Goal: Obtain resource: Obtain resource

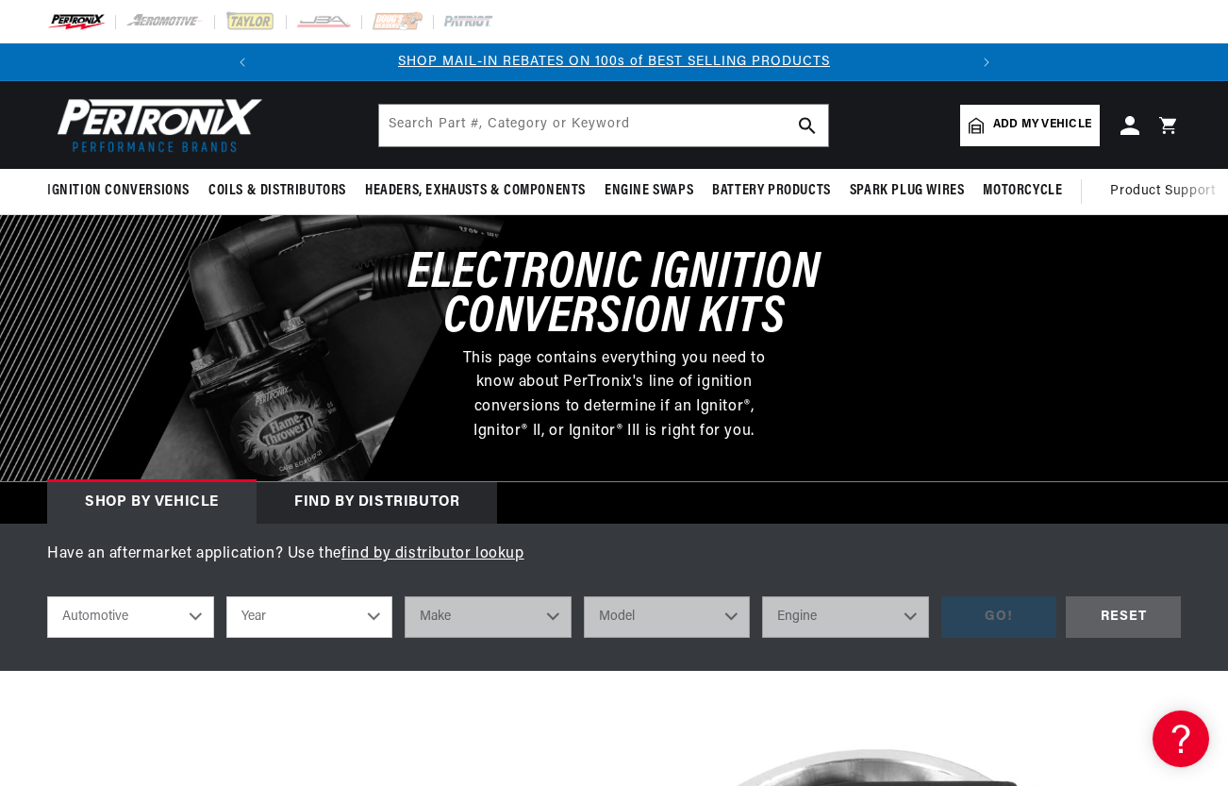
select select "1955"
select select "Pontiac"
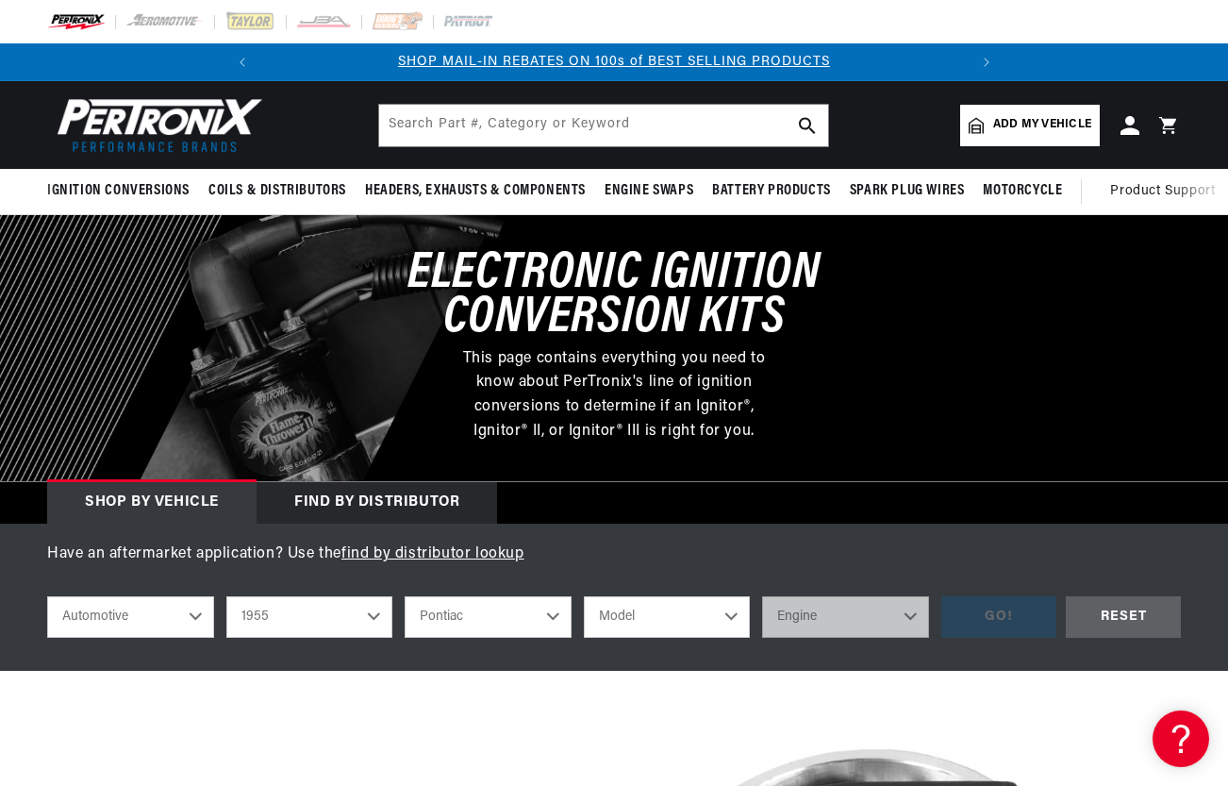
scroll to position [0, 705]
select select "Star-Chief"
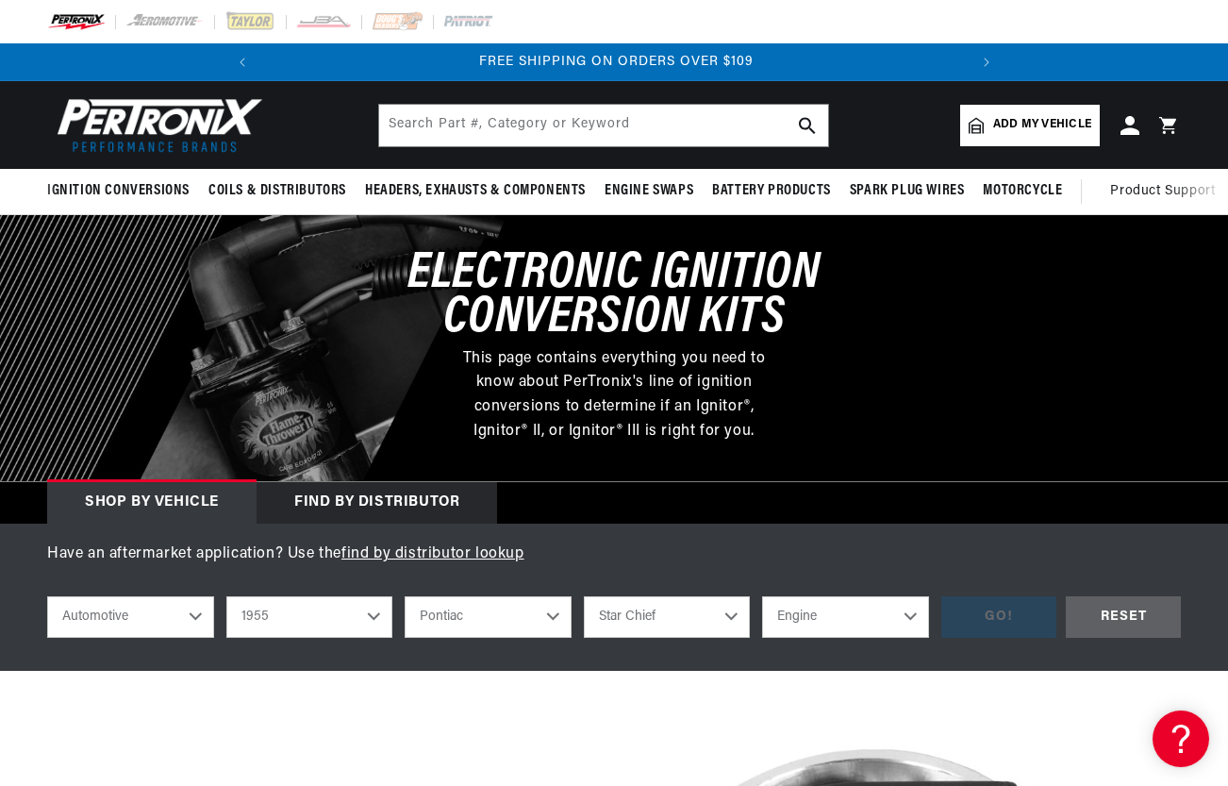
select select "4.7L"
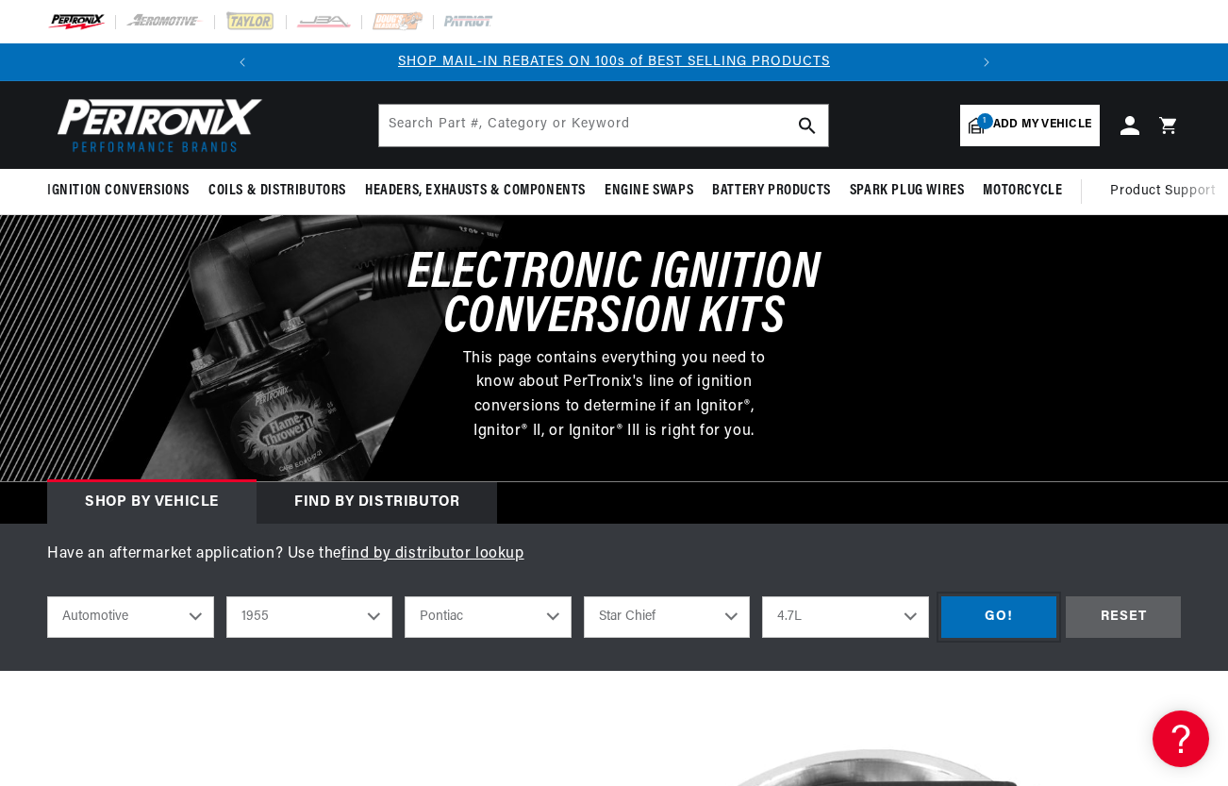
click at [1000, 611] on div "GO!" at bounding box center [998, 617] width 115 height 42
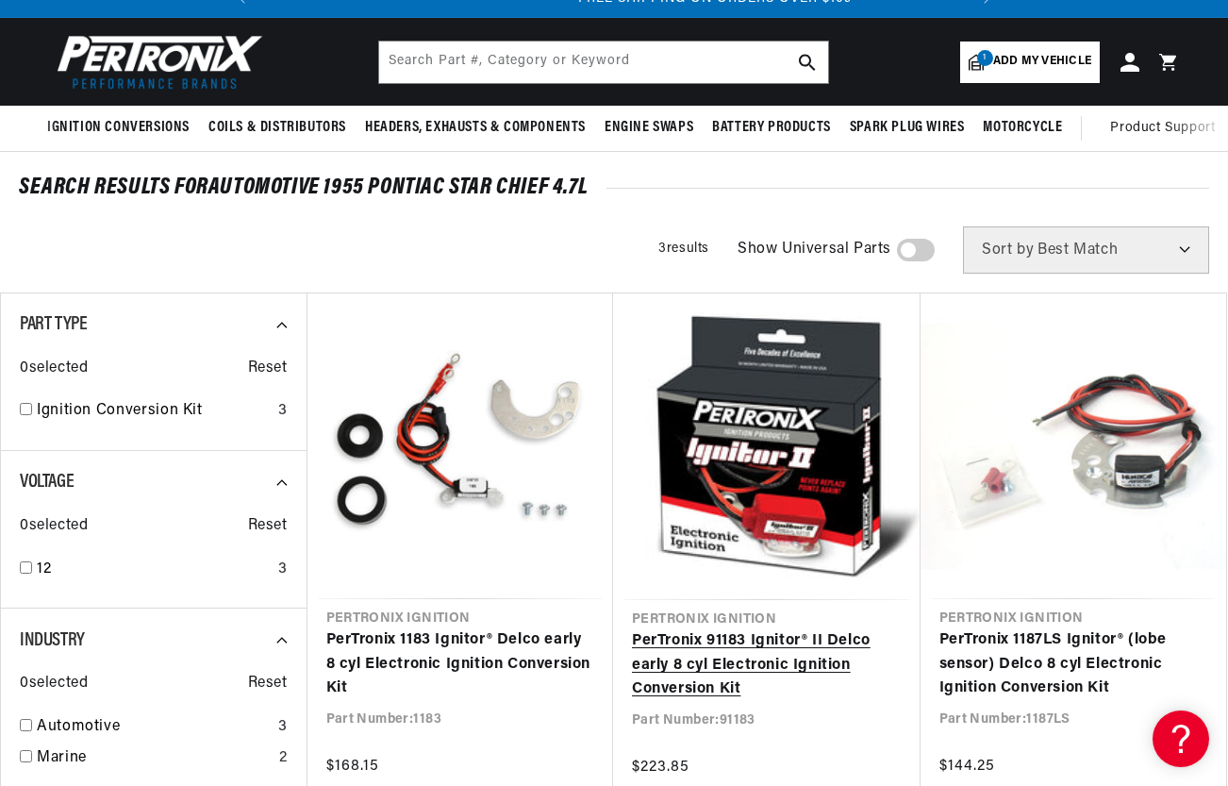
scroll to position [0, 705]
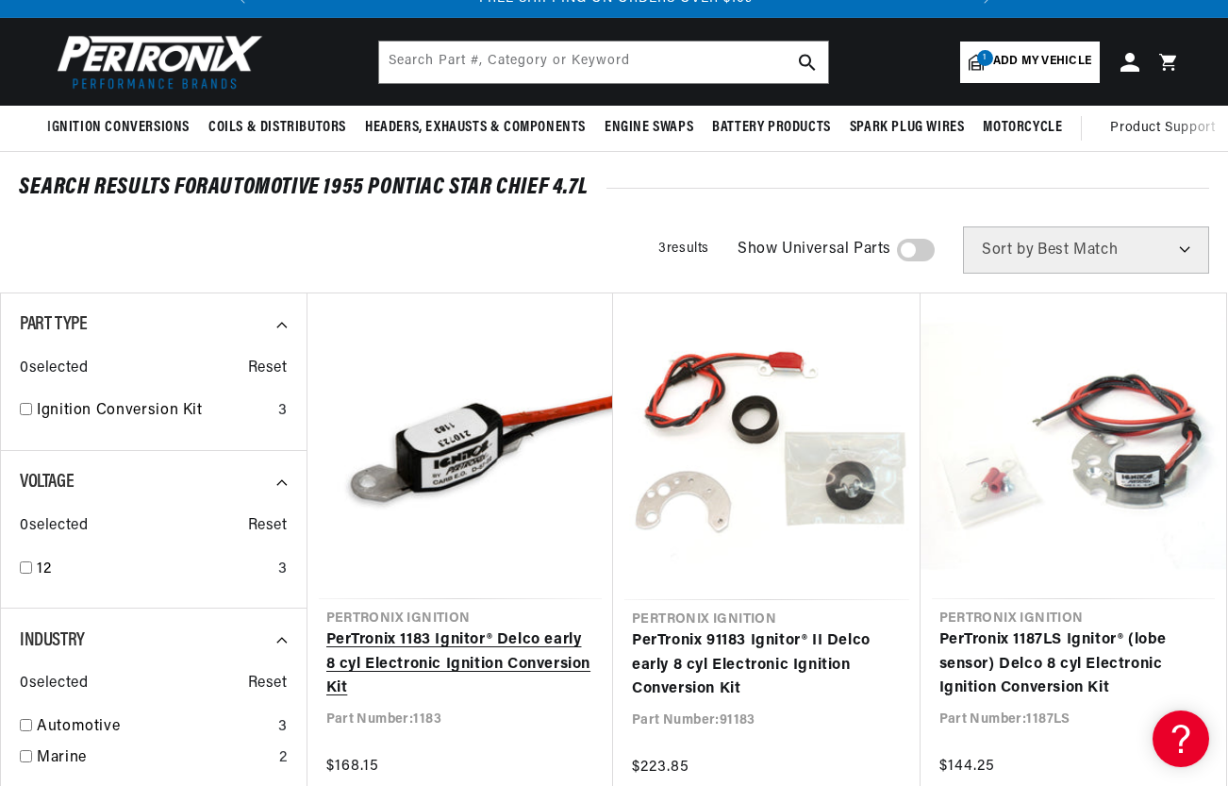
click at [419, 669] on link "PerTronix 1183 Ignitor® Delco early 8 cyl Electronic Ignition Conversion Kit" at bounding box center [460, 664] width 269 height 73
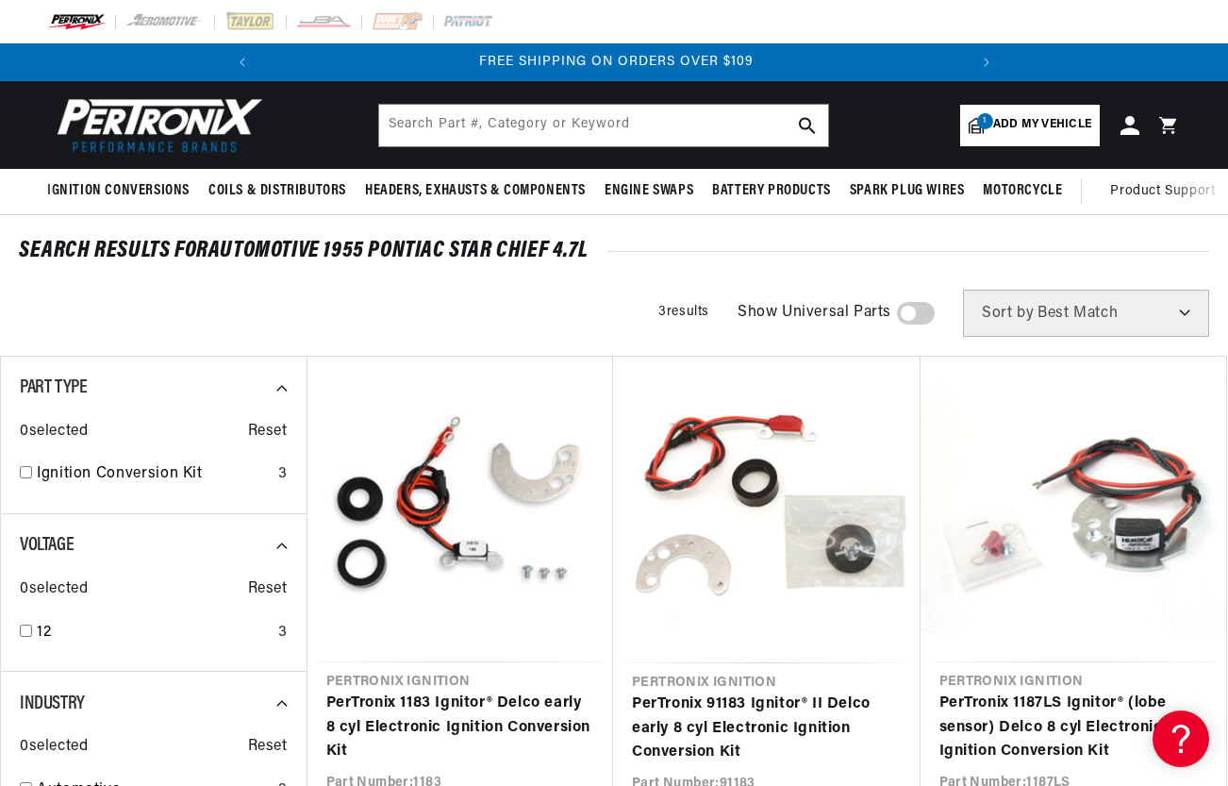
scroll to position [0, 0]
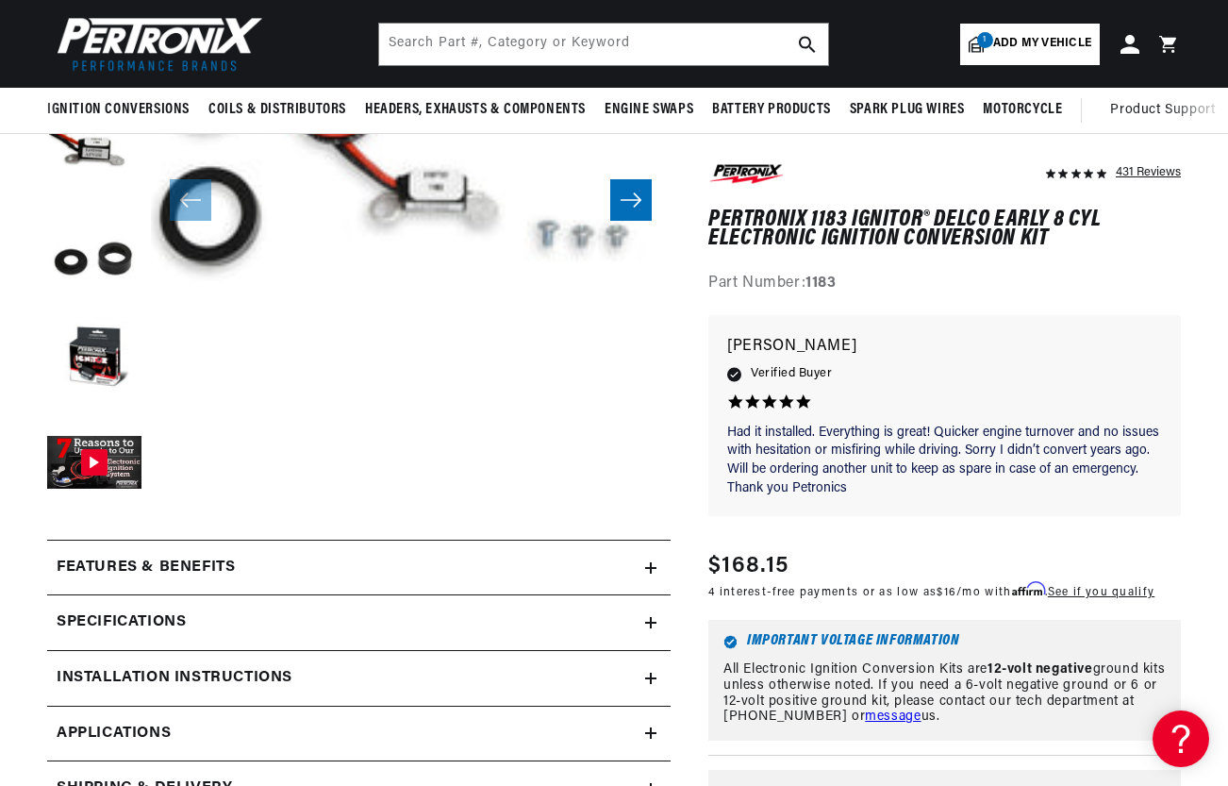
click at [631, 193] on icon "Slide right" at bounding box center [631, 200] width 23 height 19
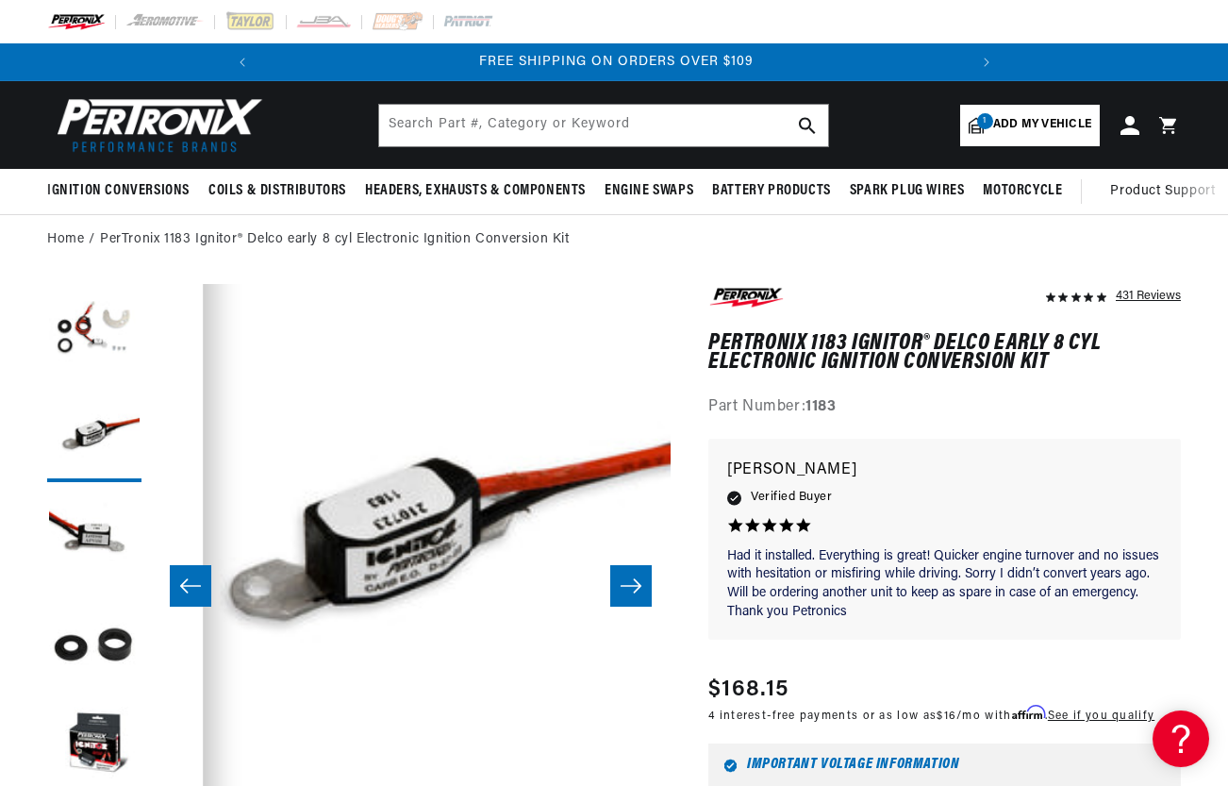
click at [639, 586] on icon "Slide right" at bounding box center [631, 585] width 23 height 19
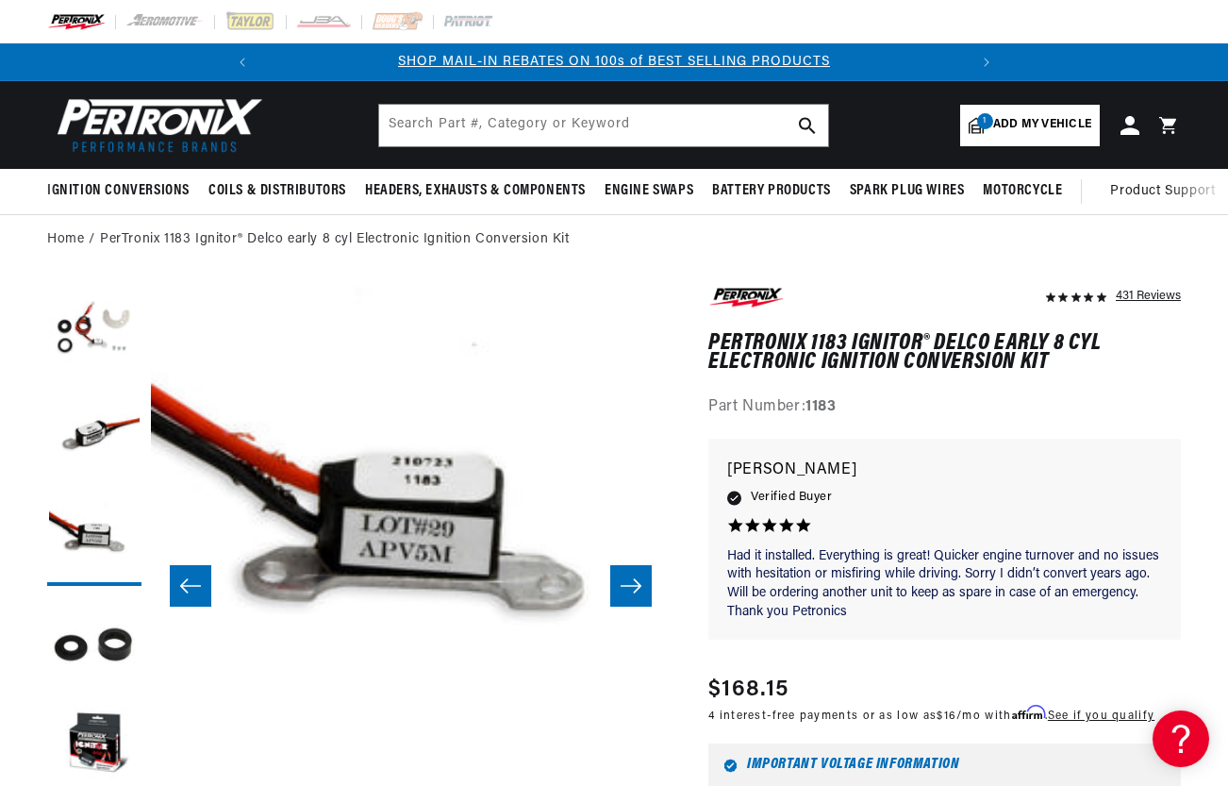
click at [639, 586] on icon "Slide right" at bounding box center [631, 585] width 23 height 19
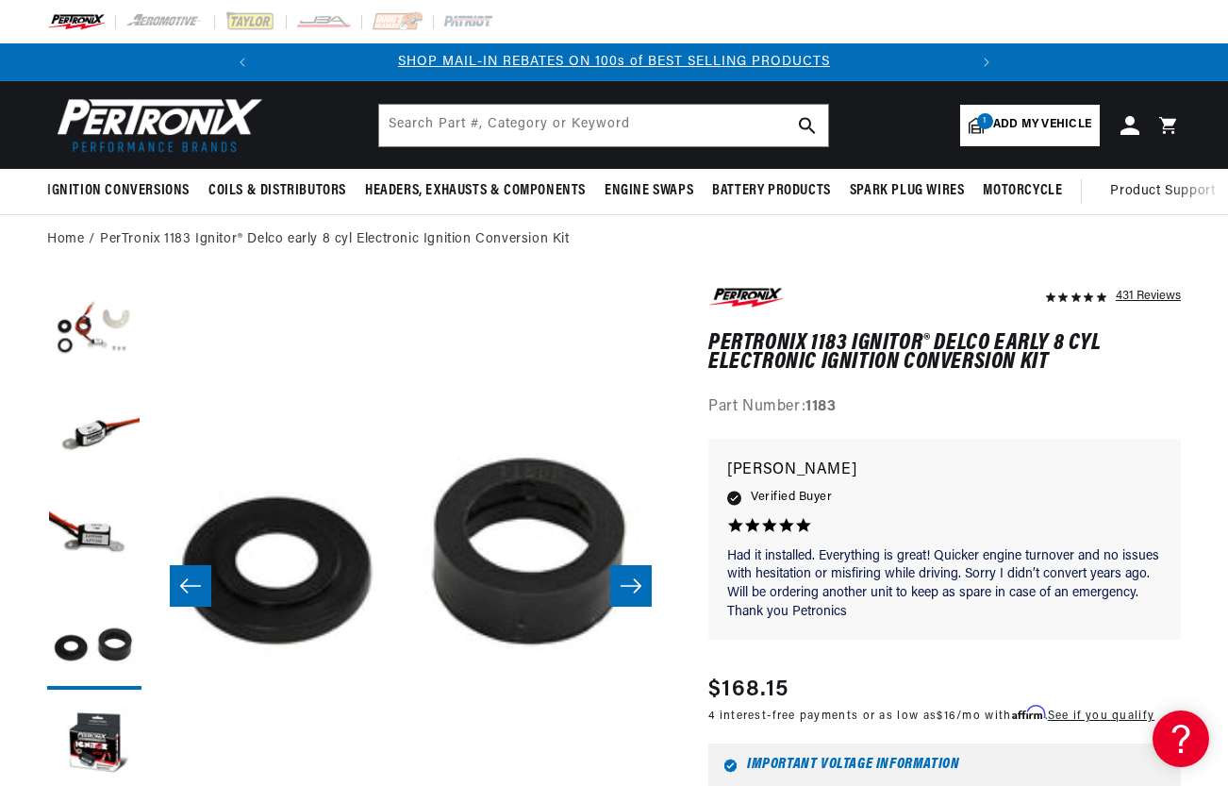
click at [639, 586] on icon "Slide right" at bounding box center [631, 585] width 23 height 19
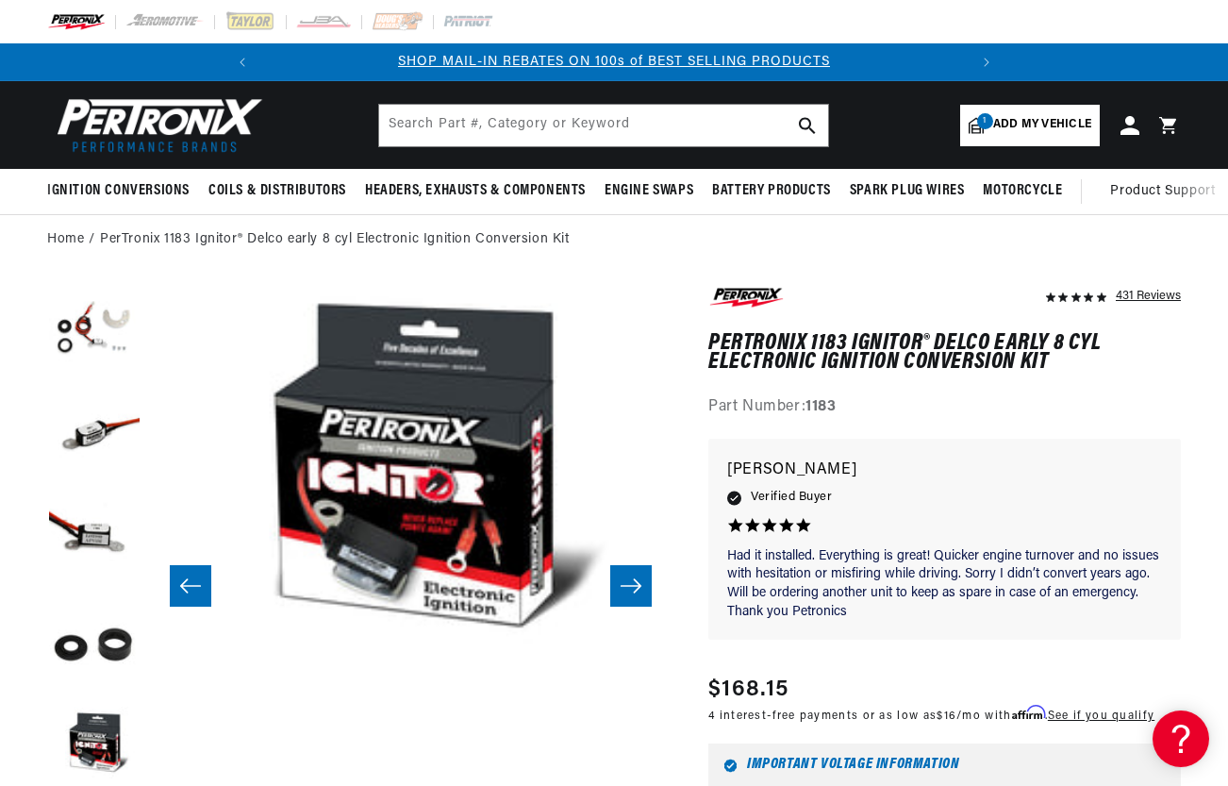
click at [196, 586] on icon "Slide left" at bounding box center [190, 585] width 21 height 14
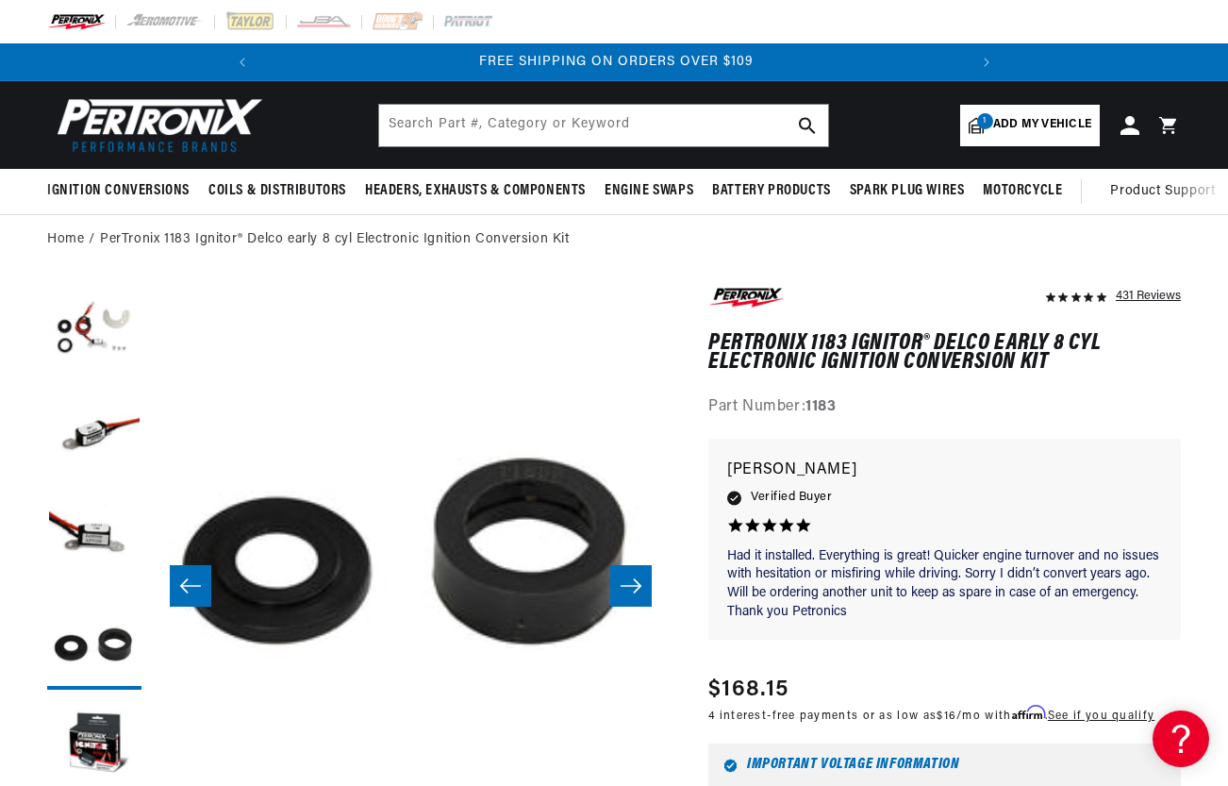
click at [637, 591] on icon "Slide right" at bounding box center [631, 585] width 21 height 14
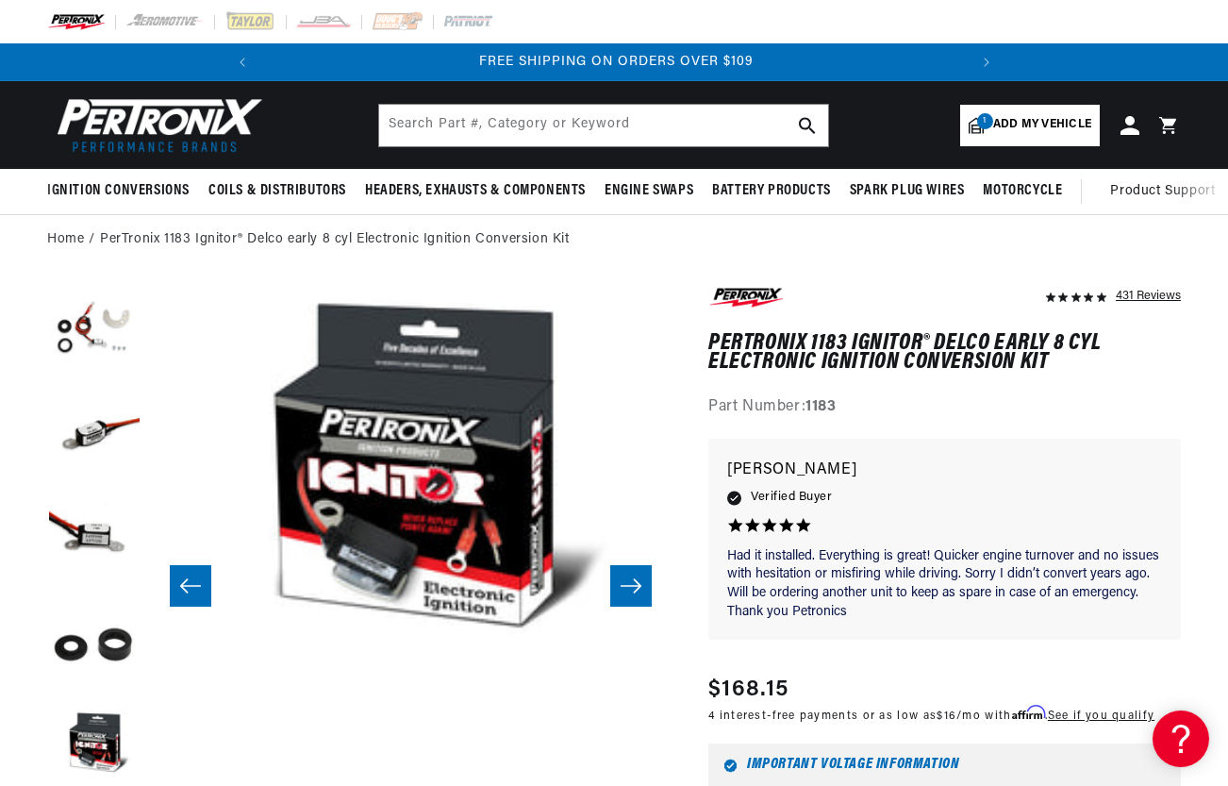
click at [637, 591] on icon "Slide right" at bounding box center [631, 585] width 21 height 14
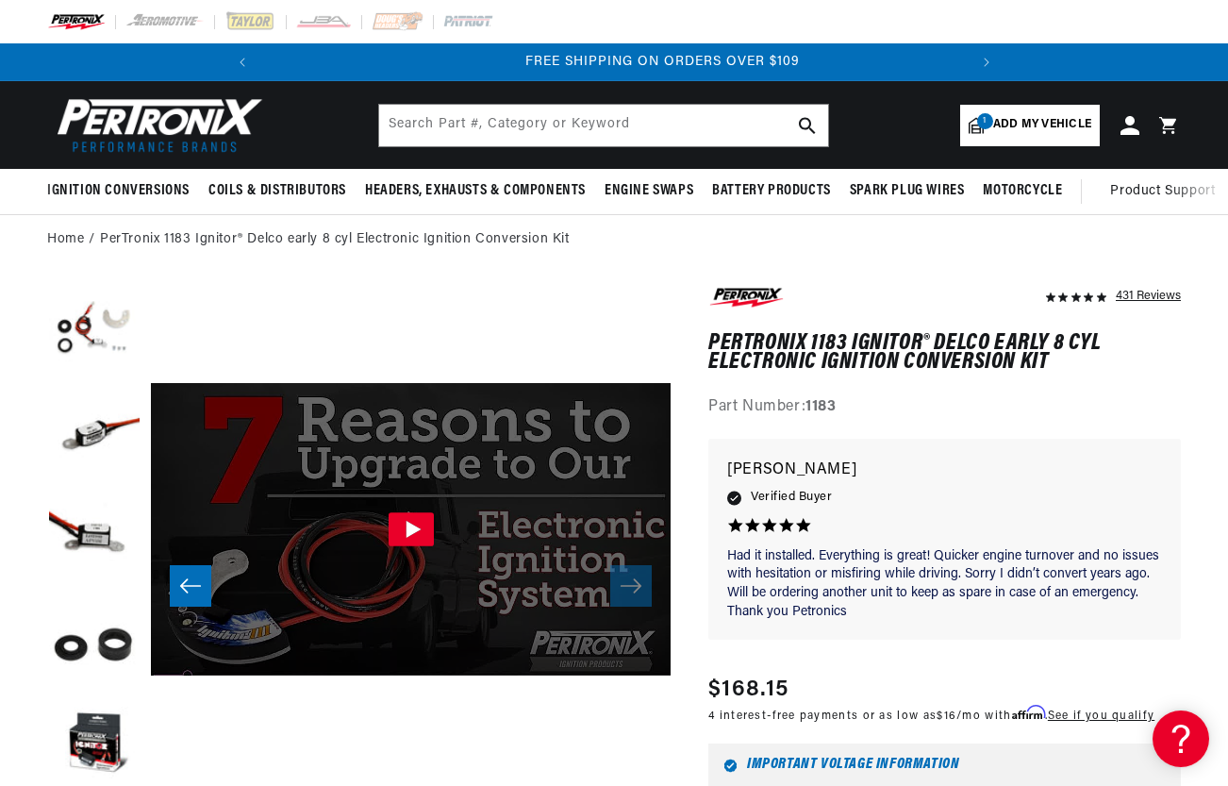
click at [419, 521] on icon "Gallery Viewer" at bounding box center [411, 530] width 45 height 34
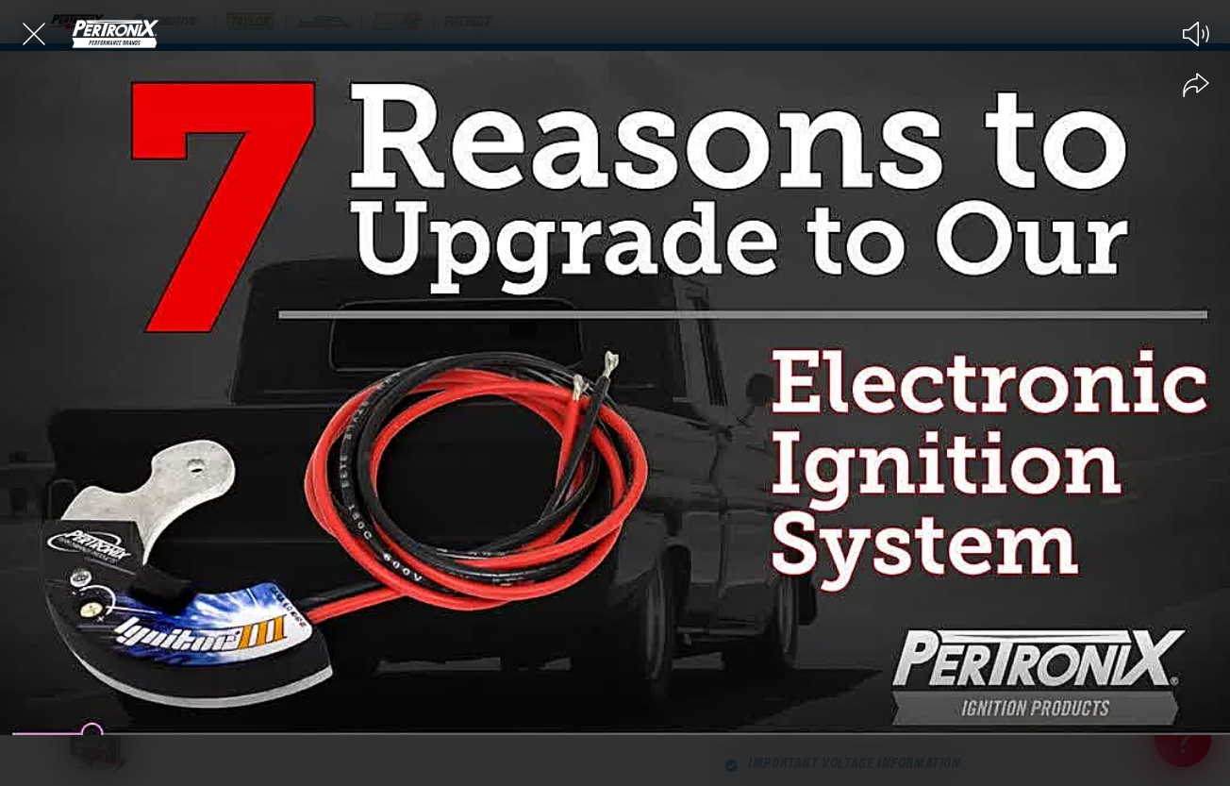
click at [259, 310] on div at bounding box center [615, 393] width 1230 height 786
click at [286, 315] on div at bounding box center [615, 393] width 1230 height 786
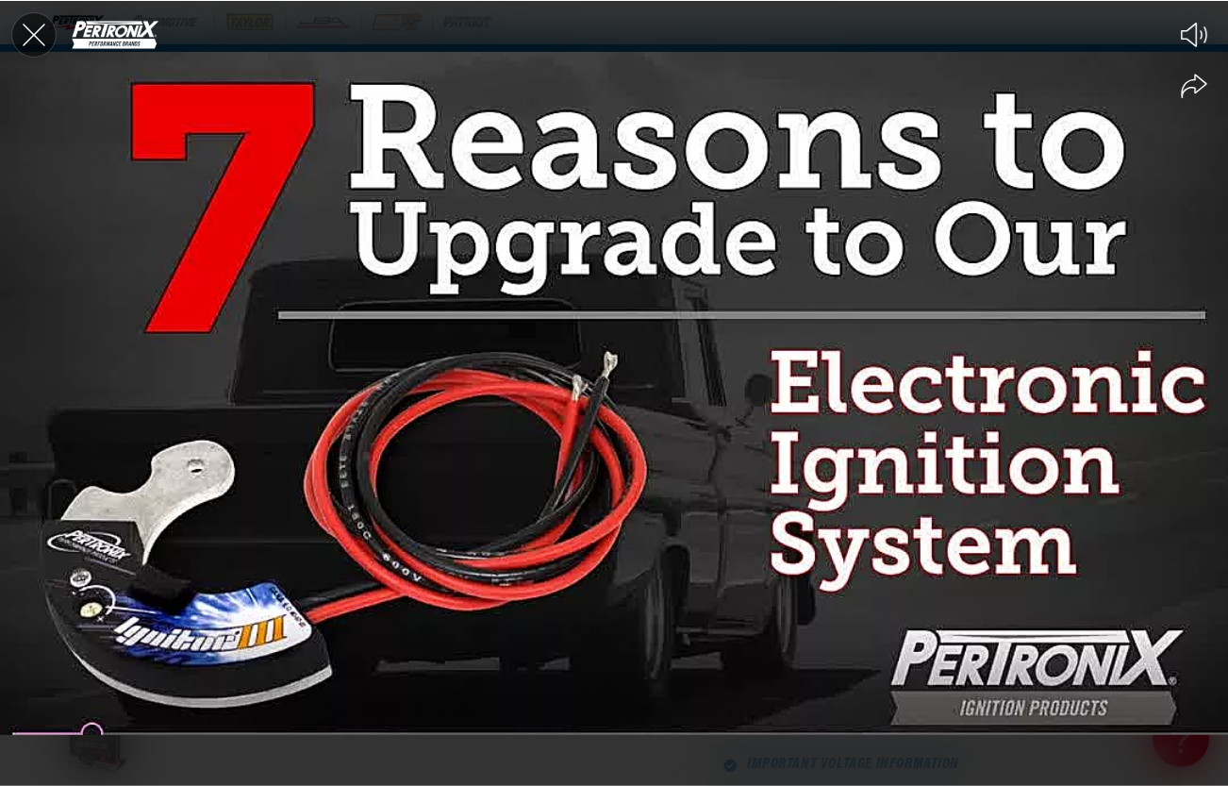
scroll to position [0, 705]
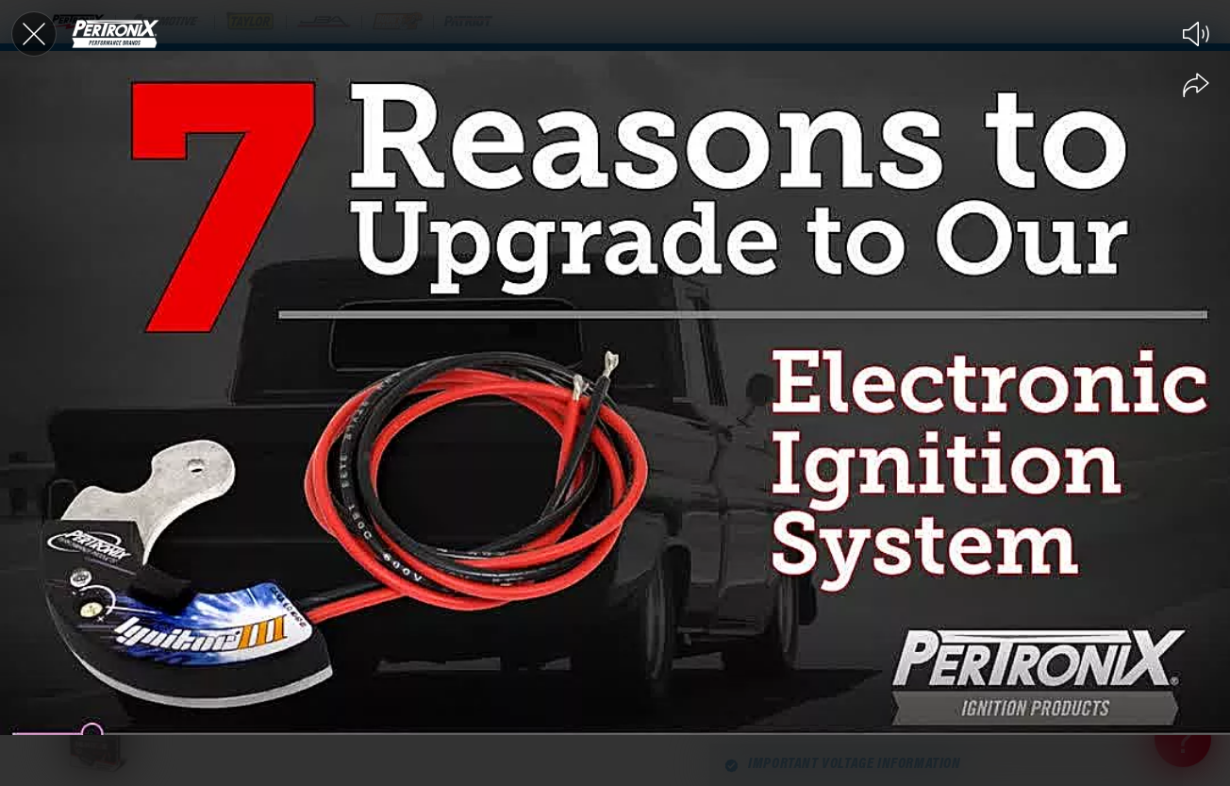
click at [32, 33] on icon "Close the video player" at bounding box center [34, 34] width 23 height 23
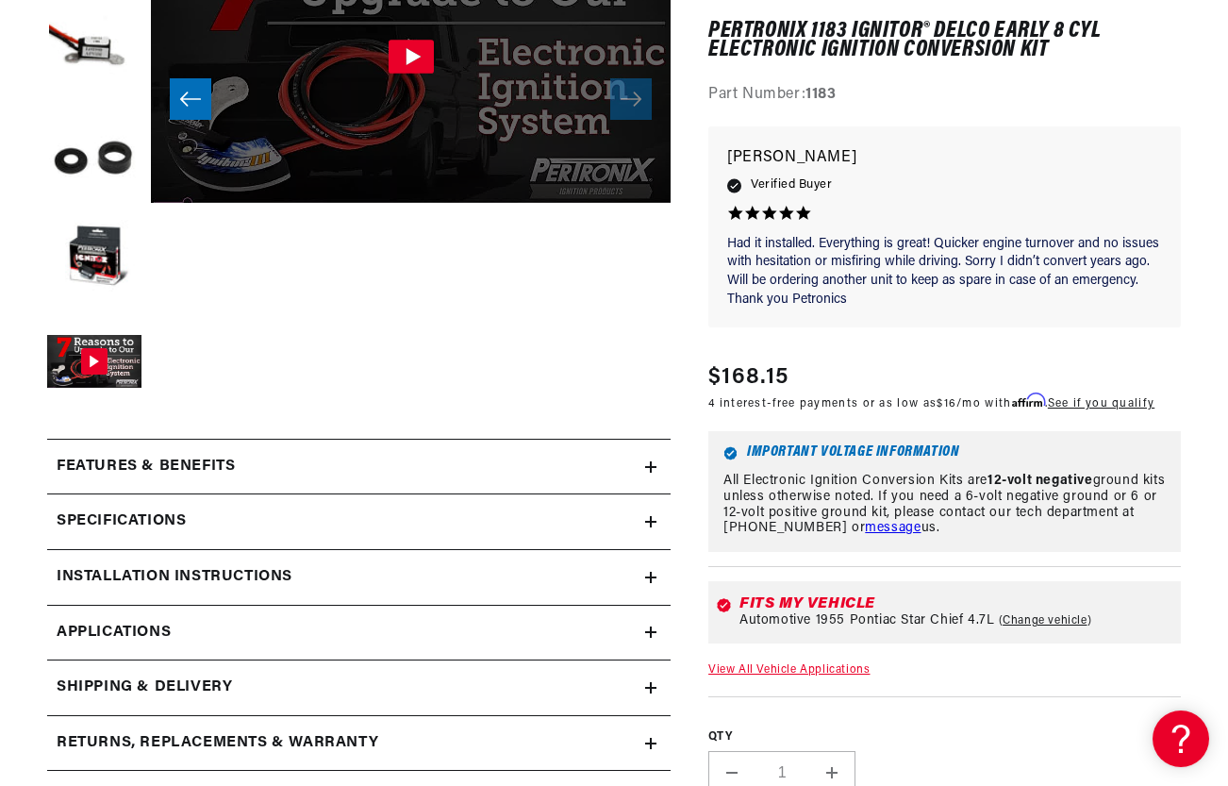
click at [239, 580] on h2 "Installation instructions" at bounding box center [175, 577] width 236 height 25
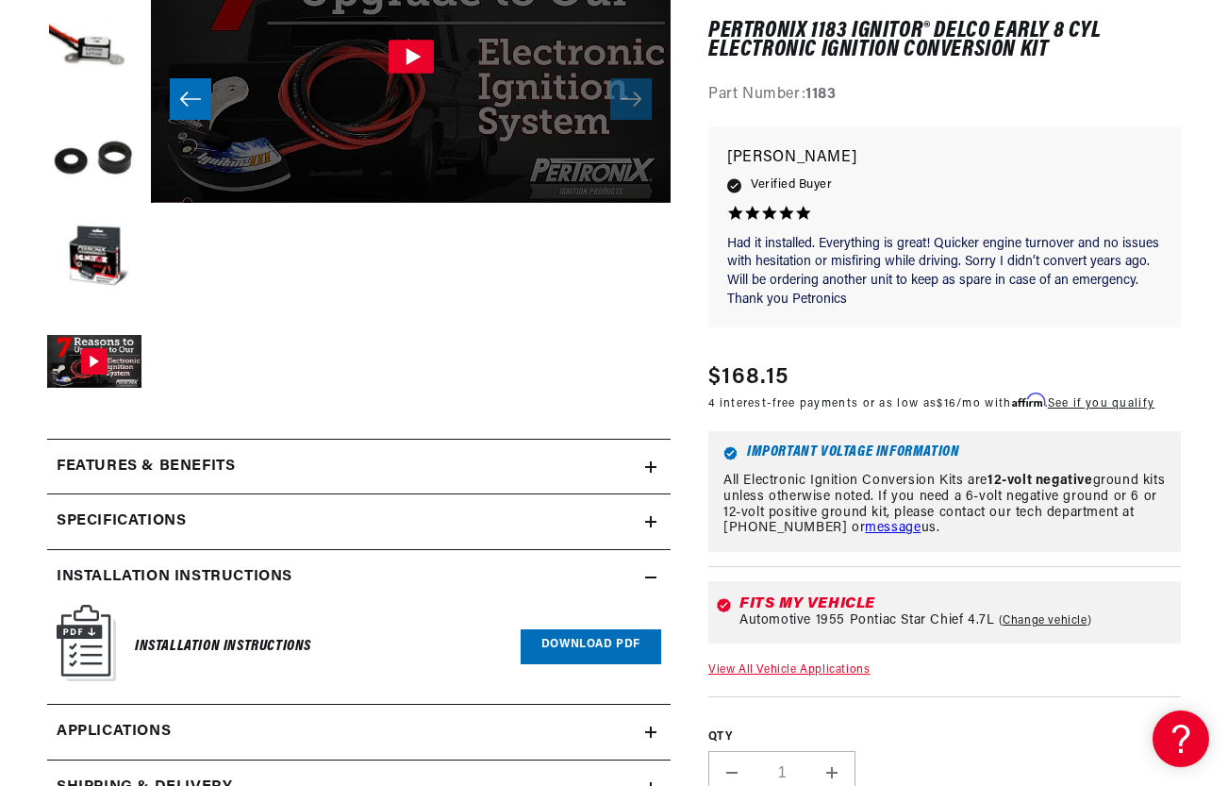
click at [578, 638] on link "Download PDF" at bounding box center [591, 646] width 141 height 35
